Goal: Task Accomplishment & Management: Complete application form

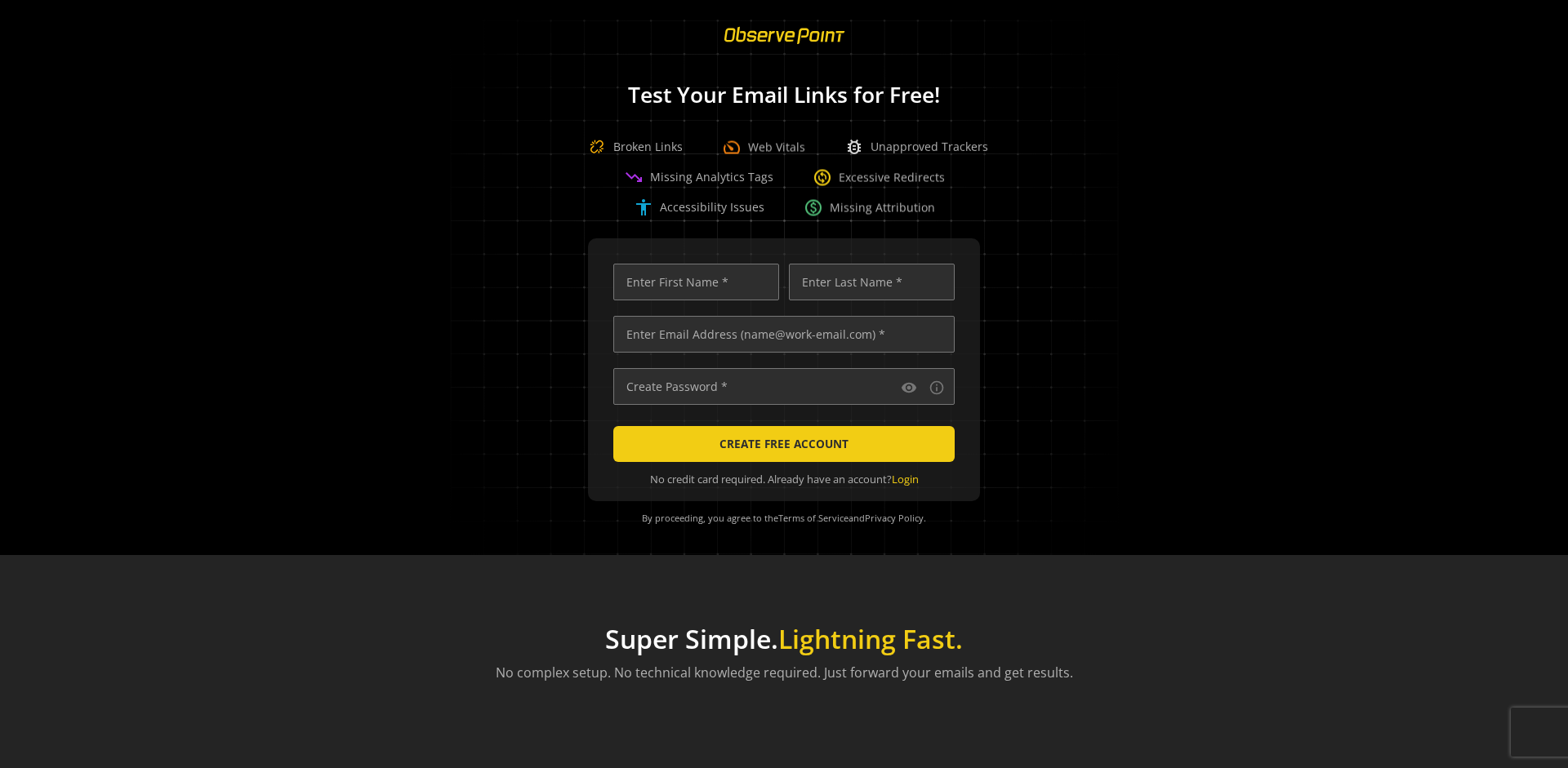
scroll to position [0, 5284]
click at [780, 334] on input "text" at bounding box center [784, 334] width 342 height 36
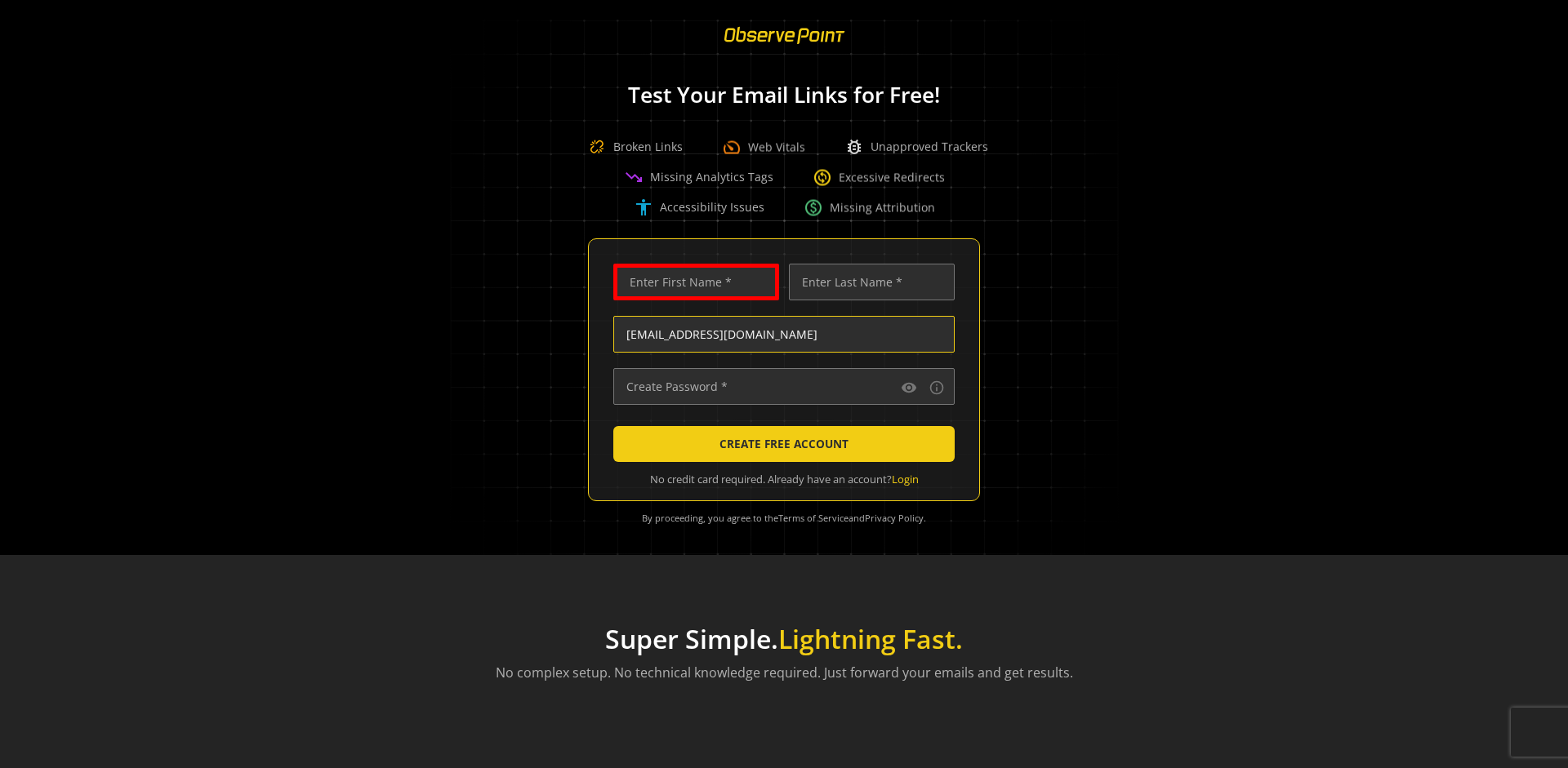
scroll to position [0, 86]
type input "[EMAIL_ADDRESS][DOMAIN_NAME]"
click at [692, 281] on input "text" at bounding box center [696, 281] width 166 height 36
type input "Test"
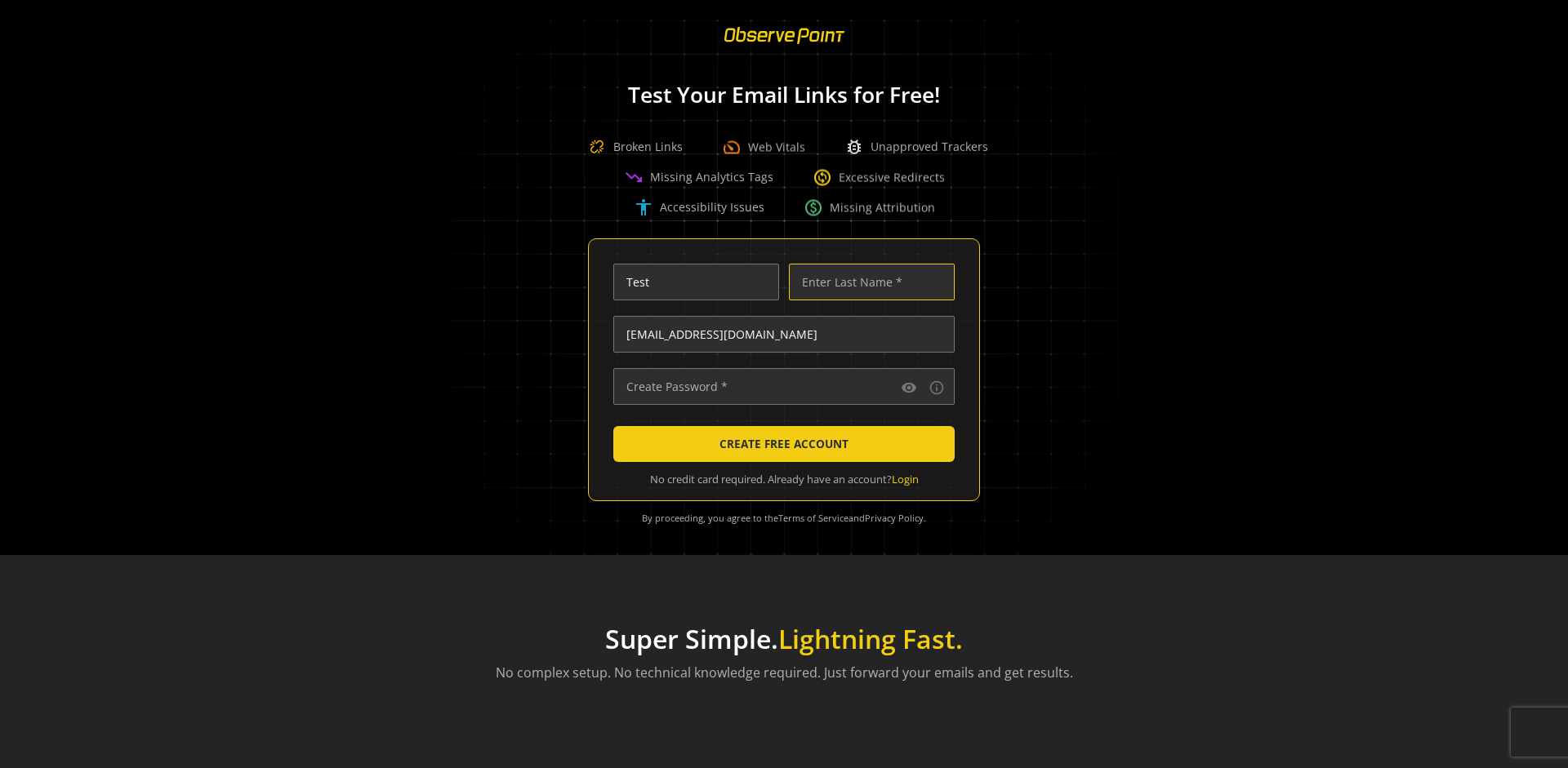
click at [868, 281] on input "text" at bounding box center [872, 281] width 166 height 36
type input "Test"
click at [780, 387] on input "text" at bounding box center [784, 386] width 342 height 36
type input "••••••••••••••"
click at [780, 444] on span "CREATE FREE ACCOUNT" at bounding box center [784, 444] width 129 height 30
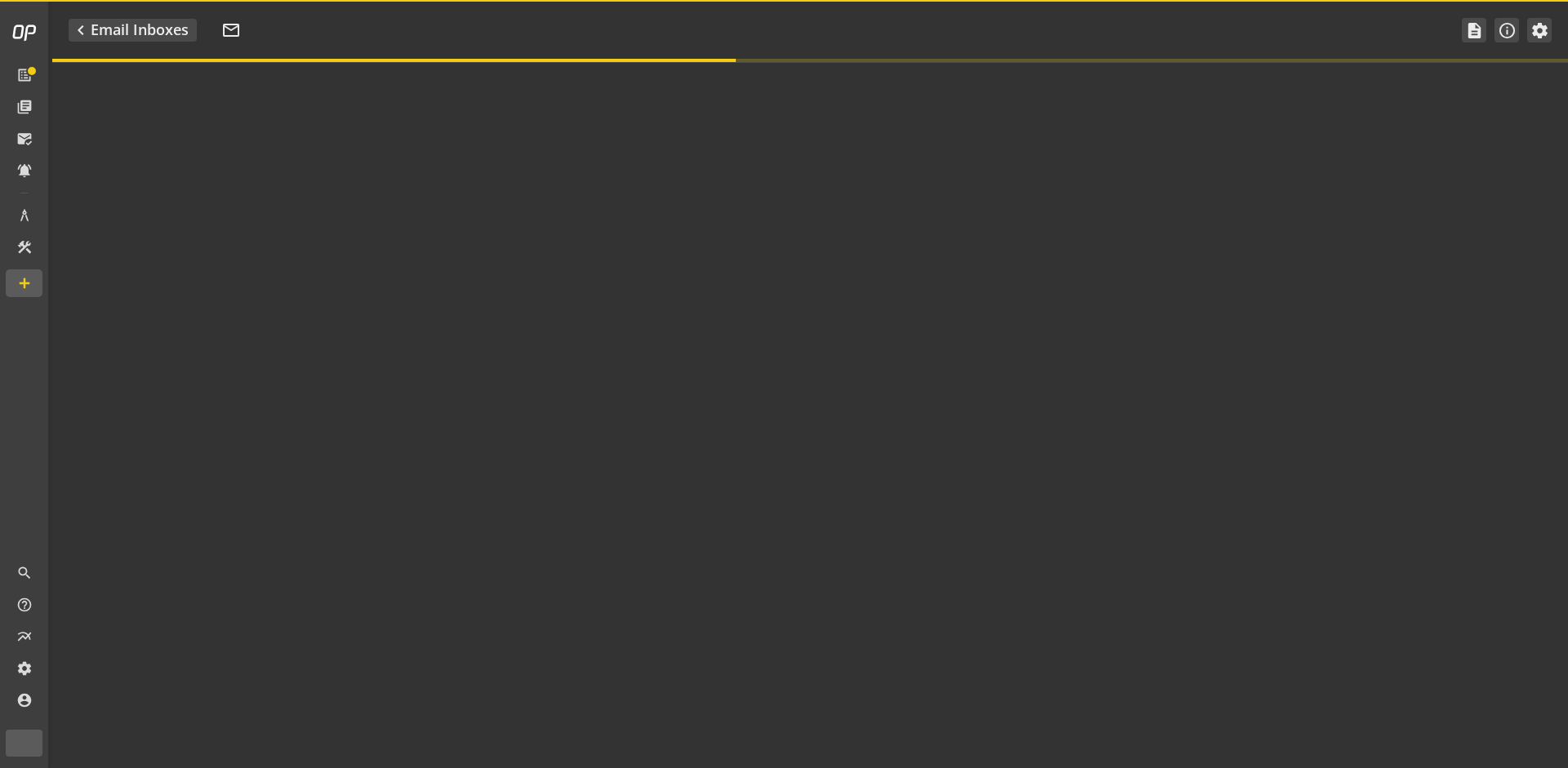
type textarea "Welcome to ObservePoint! This is your default email inbox for testing."
